Goal: Information Seeking & Learning: Learn about a topic

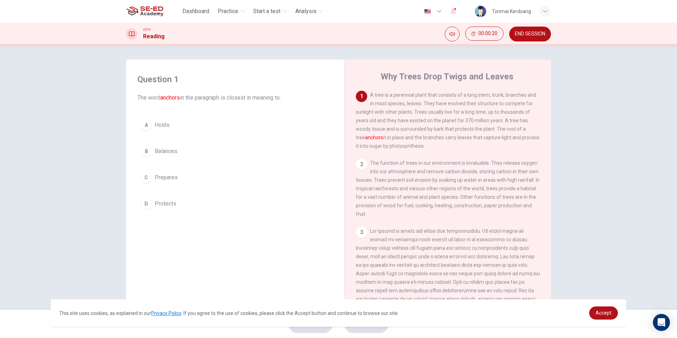
click at [146, 129] on div "A" at bounding box center [146, 124] width 11 height 11
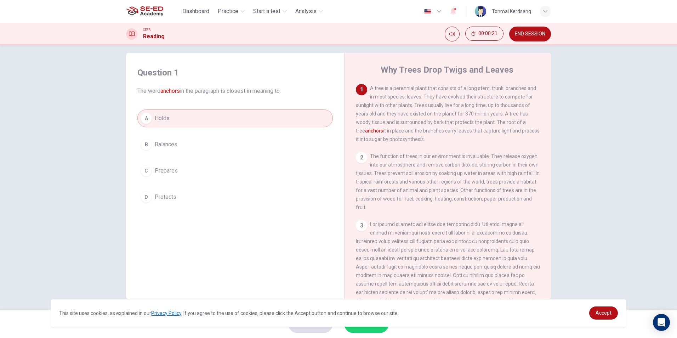
scroll to position [10, 0]
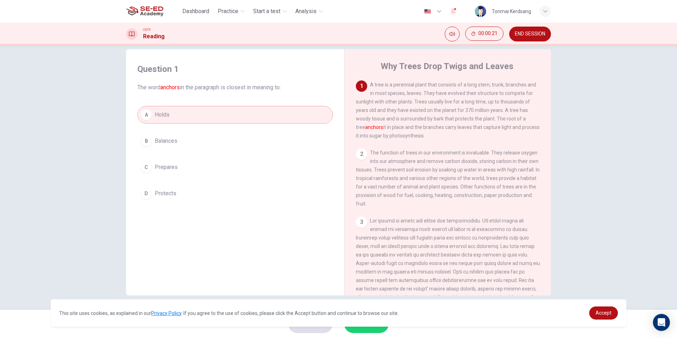
click at [362, 327] on span "SUBMIT" at bounding box center [363, 324] width 21 height 10
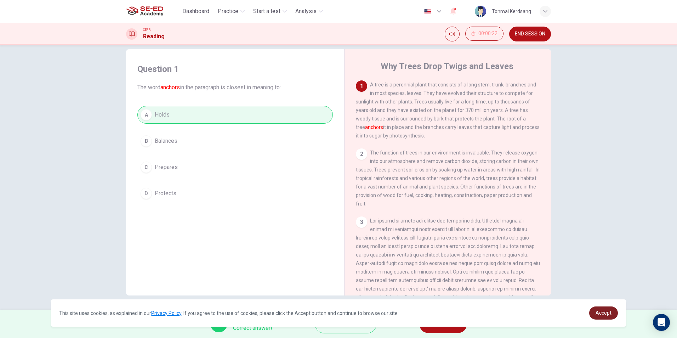
click at [606, 310] on span "Accept" at bounding box center [604, 313] width 16 height 6
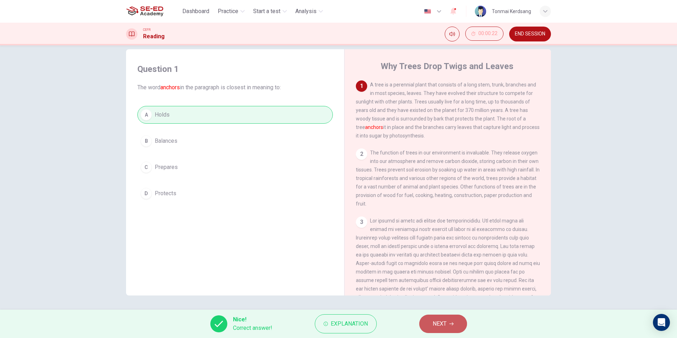
click at [448, 325] on button "NEXT" at bounding box center [443, 324] width 48 height 18
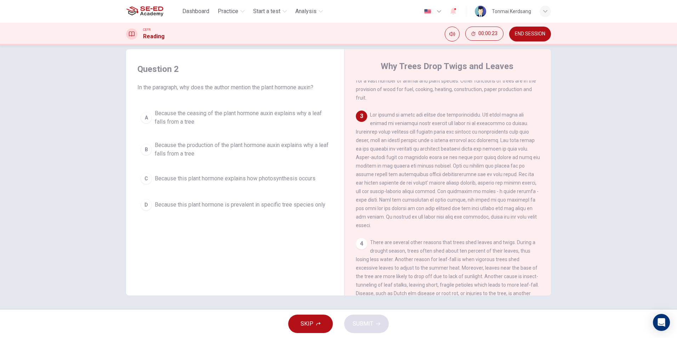
scroll to position [106, 0]
drag, startPoint x: 207, startPoint y: 154, endPoint x: 198, endPoint y: 155, distance: 8.9
click at [199, 155] on span "Because the production of the plant hormone auxin explains why a leaf falls fro…" at bounding box center [242, 149] width 175 height 17
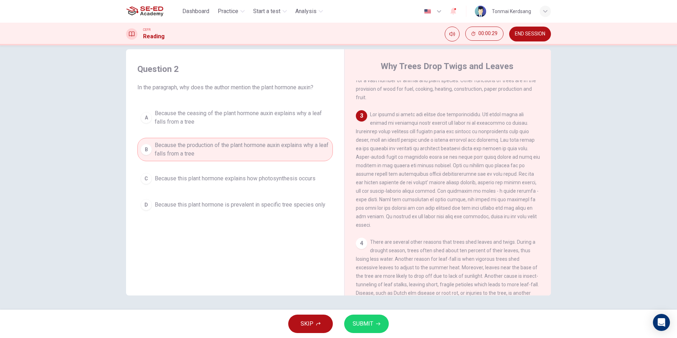
click at [368, 321] on span "SUBMIT" at bounding box center [363, 324] width 21 height 10
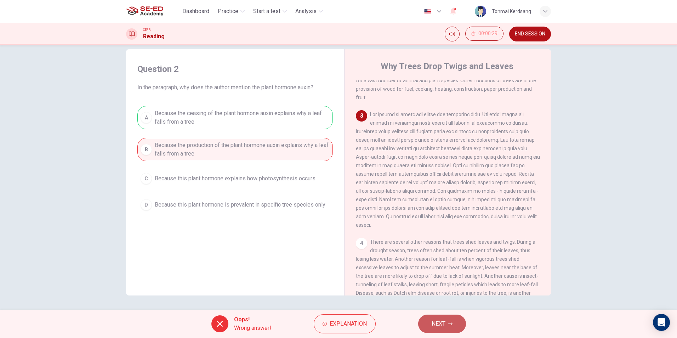
click at [445, 325] on span "NEXT" at bounding box center [439, 324] width 14 height 10
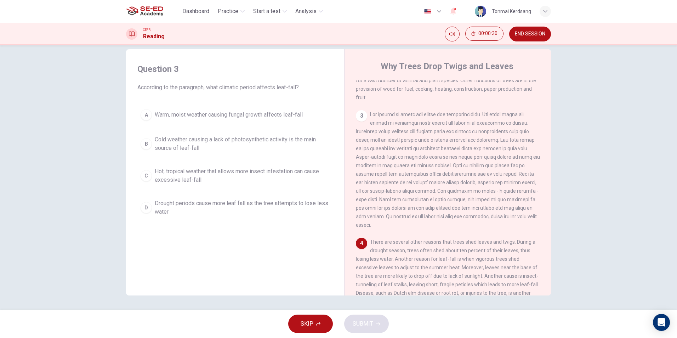
click at [539, 34] on span "END SESSION" at bounding box center [530, 34] width 30 height 6
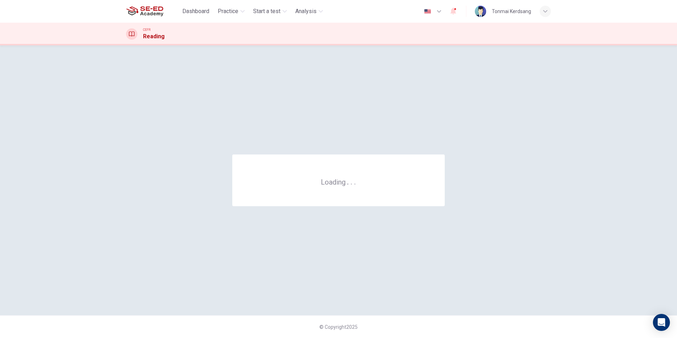
scroll to position [0, 0]
